Goal: Transaction & Acquisition: Subscribe to service/newsletter

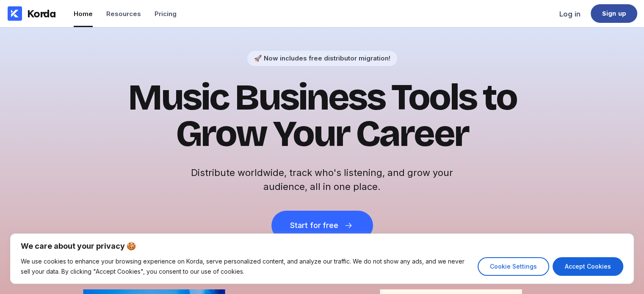
click at [613, 11] on div "Sign up" at bounding box center [614, 13] width 24 height 8
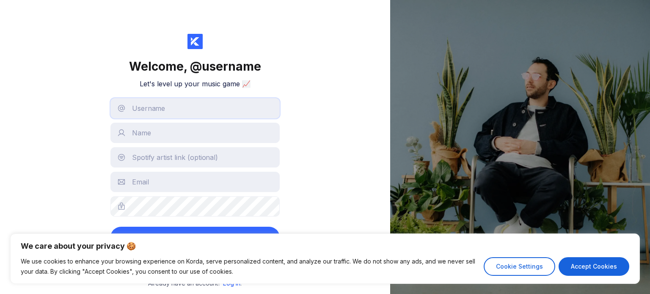
click at [193, 100] on input "text" at bounding box center [194, 108] width 169 height 20
click at [288, 117] on div "Welcome, @ username Let's level up your music game 📈 Create account By continui…" at bounding box center [195, 147] width 390 height 294
click at [213, 111] on input "text" at bounding box center [194, 108] width 169 height 20
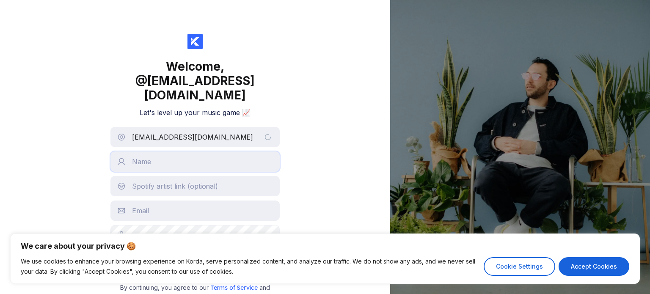
click at [178, 151] on input "text" at bounding box center [194, 161] width 169 height 20
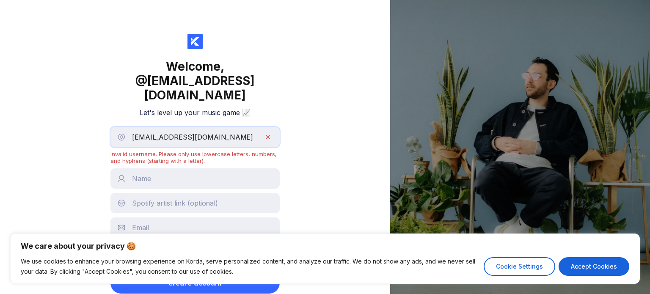
click at [203, 127] on input "[EMAIL_ADDRESS][DOMAIN_NAME]" at bounding box center [194, 137] width 169 height 20
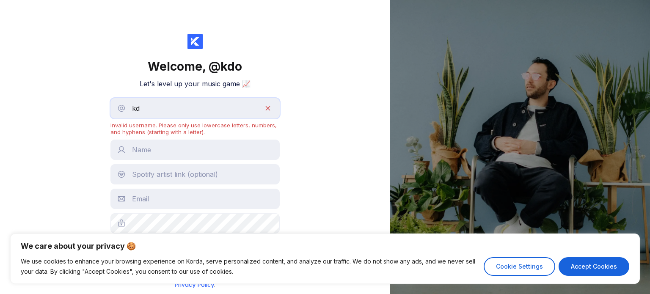
type input "k"
type input "G"
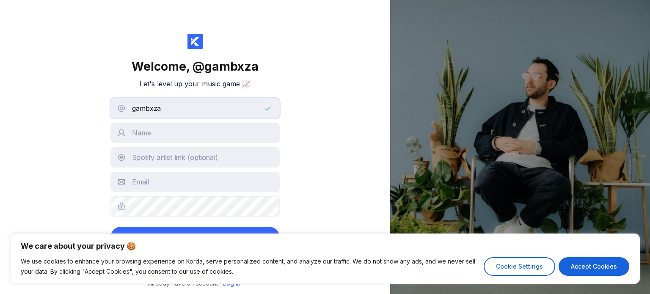
type input "gambxza"
click at [155, 131] on input "text" at bounding box center [194, 133] width 169 height 20
type input "Gambxza"
click at [158, 161] on input "text" at bounding box center [194, 157] width 169 height 20
click at [174, 182] on input "text" at bounding box center [194, 182] width 169 height 20
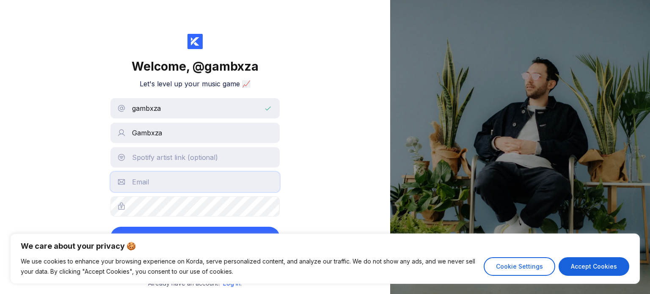
type input "[EMAIL_ADDRESS][DOMAIN_NAME]"
click at [110, 227] on button "Create account" at bounding box center [194, 237] width 169 height 21
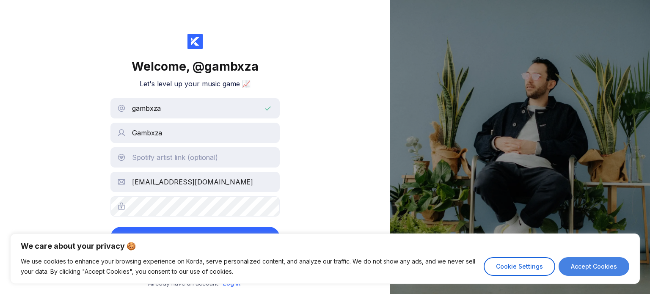
click at [577, 266] on button "Accept Cookies" at bounding box center [594, 266] width 71 height 19
checkbox input "true"
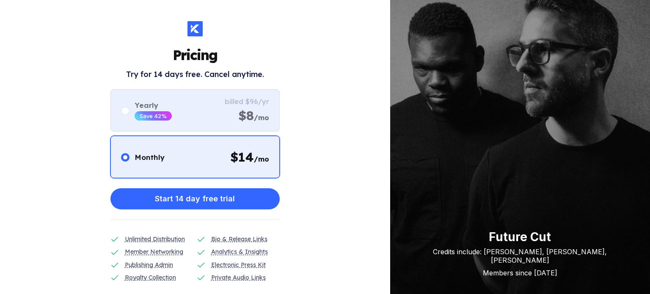
click at [238, 129] on div "Yearly Save 42% billed $96/yr $8 /mo" at bounding box center [194, 110] width 169 height 42
radio input "false"
radio input "true"
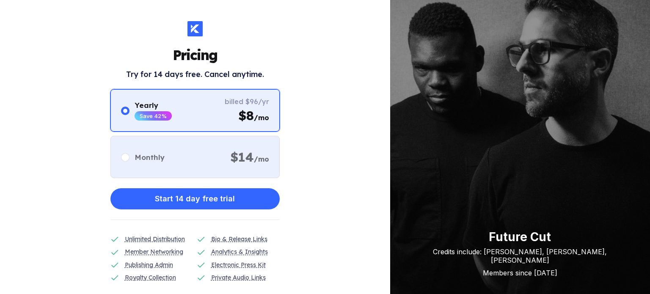
click at [201, 159] on div "Monthly $ 14 /mo" at bounding box center [194, 157] width 169 height 42
radio input "true"
radio input "false"
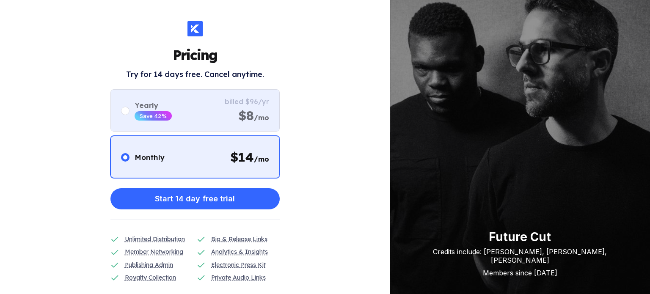
click at [218, 103] on div "Yearly Save 42% billed $96/yr $8 /mo" at bounding box center [194, 110] width 169 height 42
radio input "false"
radio input "true"
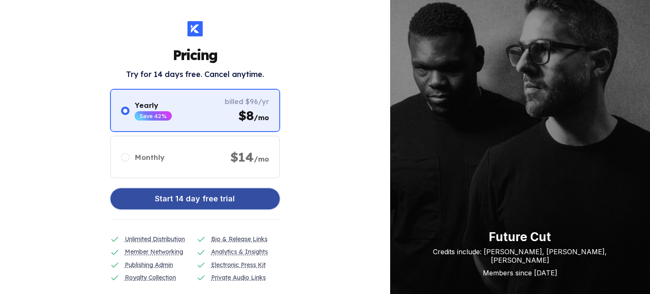
click at [208, 196] on div "Start 14 day free trial" at bounding box center [195, 198] width 80 height 17
